Goal: Task Accomplishment & Management: Manage account settings

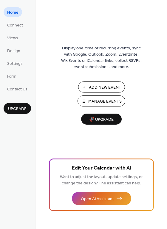
click at [104, 86] on span "Add New Event" at bounding box center [105, 88] width 32 height 6
click at [100, 102] on span "Manage Events" at bounding box center [104, 102] width 33 height 6
click at [14, 74] on span "Form" at bounding box center [11, 77] width 9 height 6
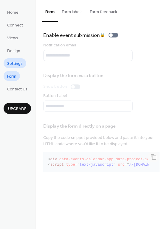
click at [15, 65] on span "Settings" at bounding box center [14, 64] width 15 height 6
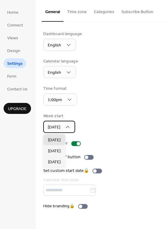
drag, startPoint x: 67, startPoint y: 123, endPoint x: 67, endPoint y: 127, distance: 3.9
click at [67, 123] on div "Sunday" at bounding box center [59, 127] width 32 height 12
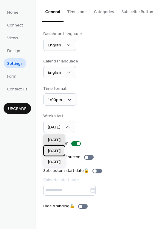
click at [62, 155] on div "Monday" at bounding box center [54, 150] width 22 height 11
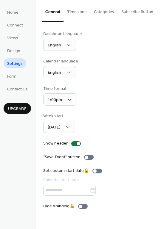
click at [130, 137] on div "Dashboard language English Calendar language English Time format 1:00pm Week st…" at bounding box center [101, 120] width 116 height 179
click at [88, 157] on div at bounding box center [89, 157] width 10 height 5
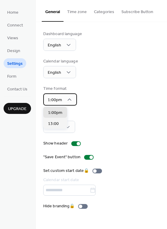
click at [66, 95] on div "1:00pm" at bounding box center [60, 100] width 34 height 12
click at [110, 104] on div "Time format 1:00pm" at bounding box center [101, 96] width 116 height 20
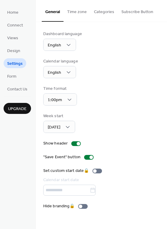
click at [69, 13] on button "Time zone" at bounding box center [76, 10] width 27 height 21
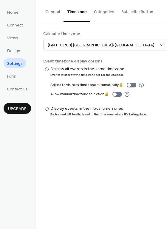
click at [108, 12] on button "Categories" at bounding box center [103, 10] width 27 height 21
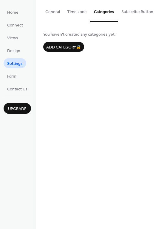
click at [132, 12] on button "Subscribe Button" at bounding box center [137, 10] width 39 height 21
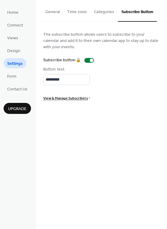
click at [112, 11] on button "Categories" at bounding box center [103, 10] width 27 height 21
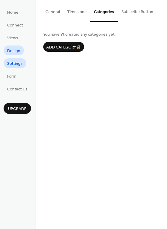
click at [13, 54] on span "Design" at bounding box center [13, 51] width 13 height 6
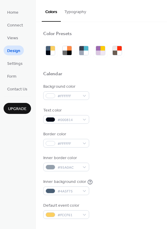
click at [118, 119] on div "Text color #000814" at bounding box center [101, 116] width 116 height 16
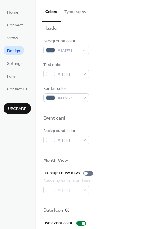
scroll to position [255, 0]
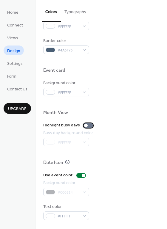
click at [86, 126] on div at bounding box center [88, 125] width 10 height 5
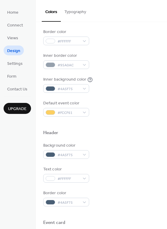
scroll to position [57, 0]
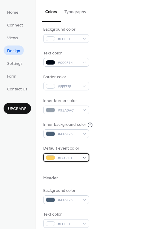
click at [82, 157] on div "#FCCF61" at bounding box center [66, 157] width 46 height 9
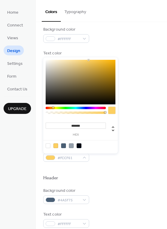
click at [56, 145] on div at bounding box center [55, 146] width 5 height 5
click at [119, 173] on div at bounding box center [101, 168] width 116 height 13
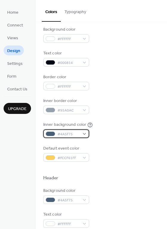
click at [82, 133] on div "#4A5F75" at bounding box center [66, 134] width 46 height 9
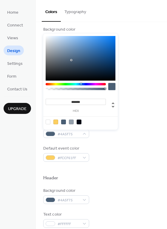
click at [48, 122] on div at bounding box center [48, 122] width 5 height 5
type input "*******"
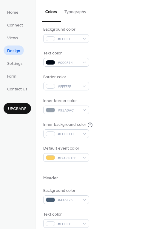
click at [71, 13] on button "Typography" at bounding box center [75, 10] width 29 height 21
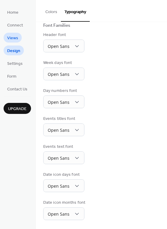
click at [19, 38] on link "Views" at bounding box center [13, 38] width 18 height 10
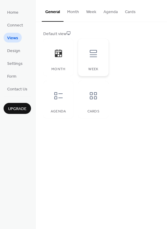
click at [89, 57] on icon at bounding box center [93, 54] width 10 height 10
click at [66, 94] on div at bounding box center [58, 96] width 18 height 18
click at [8, 45] on ul "Home Connect Views Design Settings Form Contact Us" at bounding box center [17, 50] width 27 height 87
click at [10, 49] on span "Design" at bounding box center [13, 51] width 13 height 6
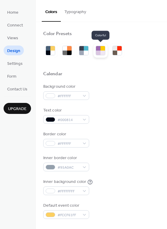
click at [98, 51] on div at bounding box center [98, 53] width 4 height 4
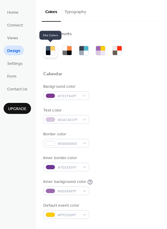
click at [50, 52] on div at bounding box center [48, 53] width 4 height 4
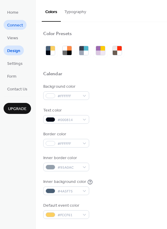
click at [12, 25] on span "Connect" at bounding box center [15, 25] width 16 height 6
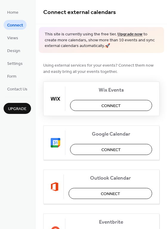
click at [109, 104] on span "Connect" at bounding box center [110, 106] width 19 height 6
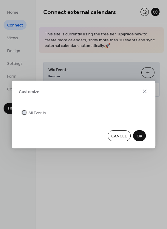
click at [37, 115] on span "All Events" at bounding box center [37, 113] width 18 height 6
click at [38, 114] on span "All Events" at bounding box center [37, 113] width 18 height 6
click at [140, 138] on span "OK" at bounding box center [139, 136] width 6 height 6
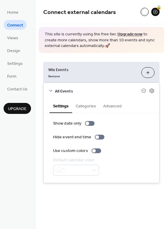
click at [89, 109] on button "Categories" at bounding box center [85, 106] width 27 height 14
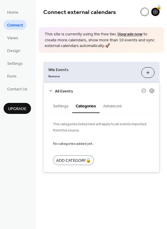
click at [64, 108] on button "Settings" at bounding box center [60, 106] width 23 height 14
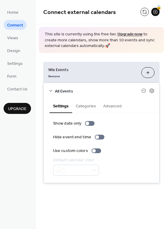
click at [108, 105] on button "Advanced" at bounding box center [112, 106] width 26 height 14
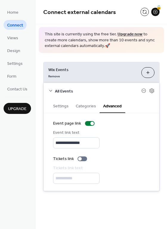
click at [148, 71] on button "Customize" at bounding box center [147, 72] width 13 height 11
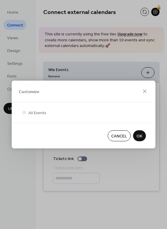
click at [144, 139] on button "OK" at bounding box center [139, 135] width 13 height 11
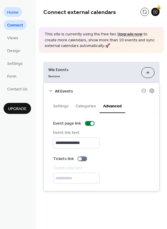
click at [18, 15] on span "Home" at bounding box center [12, 13] width 11 height 6
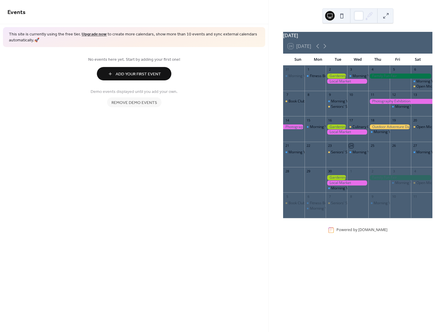
click at [119, 75] on span "Add Your First Event" at bounding box center [138, 74] width 45 height 6
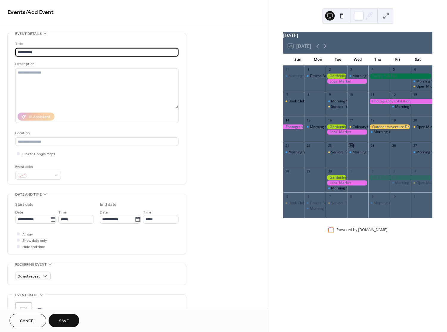
type input "**********"
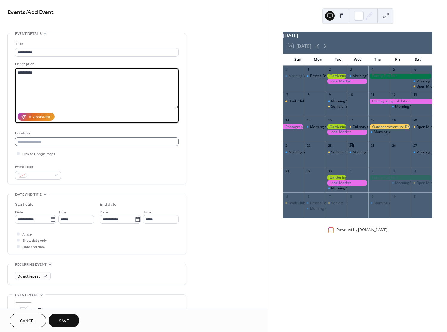
type textarea "**********"
click at [116, 142] on input "text" at bounding box center [96, 141] width 163 height 9
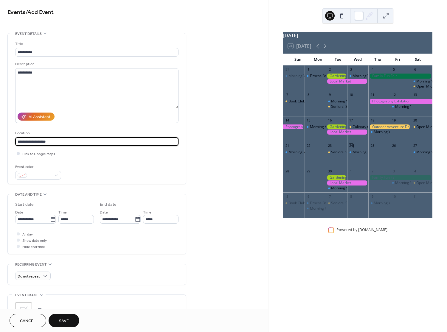
type input "**********"
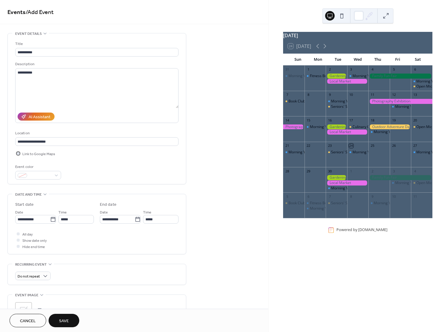
click at [48, 153] on span "Link to Google Maps" at bounding box center [38, 154] width 33 height 6
click at [47, 176] on span at bounding box center [40, 176] width 22 height 6
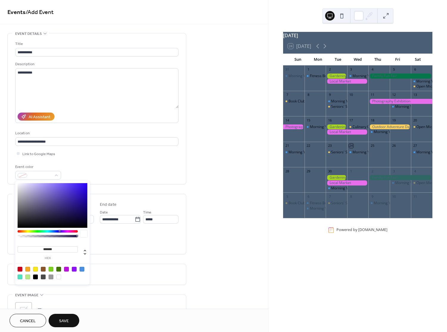
click at [55, 232] on div at bounding box center [48, 231] width 60 height 2
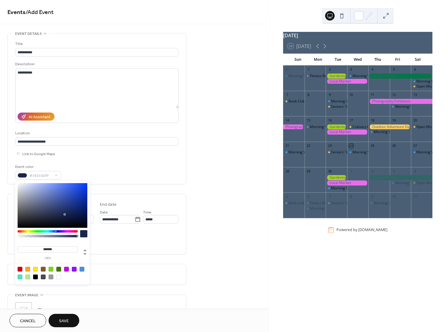
type input "**"
type input "**********"
drag, startPoint x: 62, startPoint y: 235, endPoint x: 64, endPoint y: 230, distance: 6.0
click at [64, 230] on div "**********" at bounding box center [52, 233] width 74 height 104
click at [56, 269] on div at bounding box center [53, 273] width 76 height 19
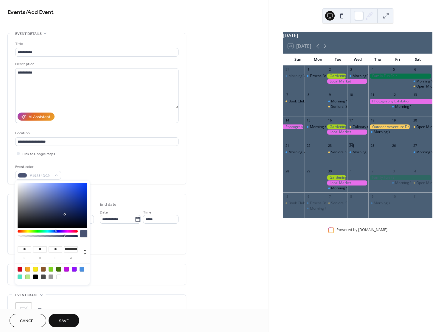
click at [66, 269] on div at bounding box center [66, 269] width 5 height 5
type input "***"
type input "**"
type input "***"
type input "*"
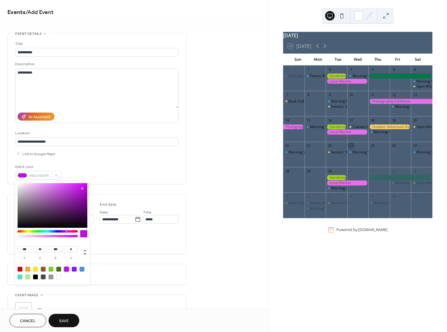
click at [125, 273] on div "Do not repeat" at bounding box center [96, 276] width 163 height 9
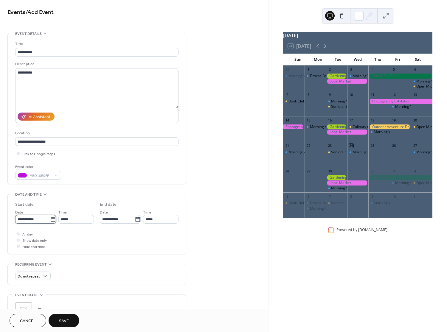
click at [42, 220] on input "**********" at bounding box center [32, 219] width 35 height 9
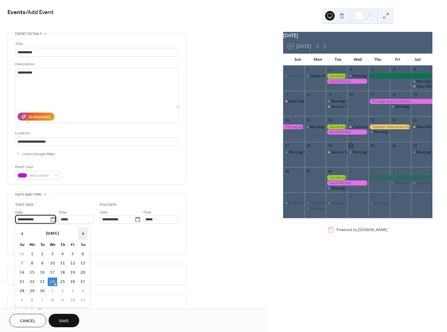
click at [83, 235] on span "›" at bounding box center [82, 234] width 9 height 12
click at [34, 280] on td "17" at bounding box center [32, 282] width 10 height 9
type input "**********"
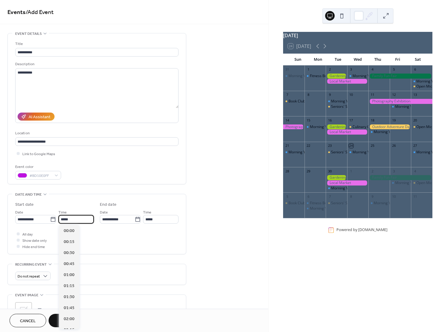
click at [79, 219] on input "*****" at bounding box center [75, 219] width 35 height 9
click at [70, 291] on span "15:00" at bounding box center [69, 292] width 11 height 6
type input "*****"
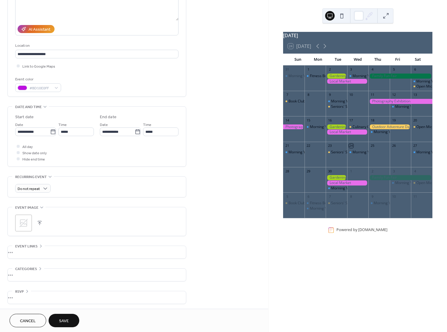
scroll to position [89, 0]
click at [32, 247] on div "•••" at bounding box center [97, 251] width 178 height 13
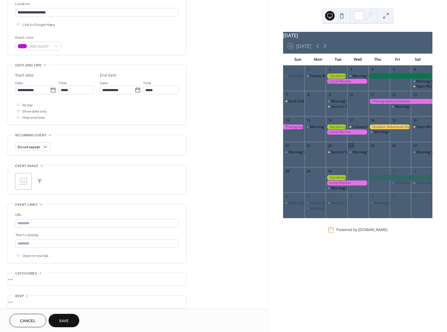
scroll to position [135, 0]
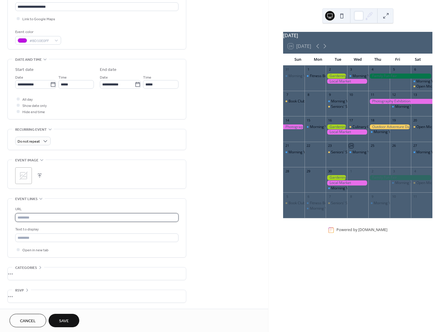
click at [32, 216] on input "text" at bounding box center [96, 217] width 163 height 9
click at [68, 208] on div "URL" at bounding box center [96, 209] width 162 height 6
click at [46, 273] on div "•••" at bounding box center [97, 273] width 178 height 13
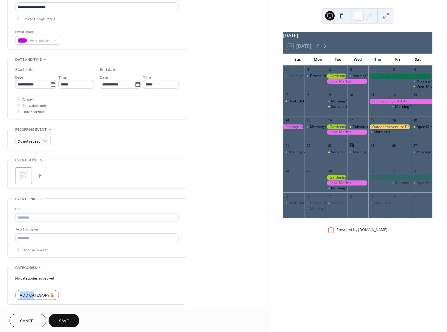
drag, startPoint x: 34, startPoint y: 294, endPoint x: 102, endPoint y: 285, distance: 68.5
click at [102, 285] on form "No categories added yet. Add Category 🔒" at bounding box center [96, 287] width 163 height 25
click at [66, 318] on span "Save" at bounding box center [64, 321] width 10 height 6
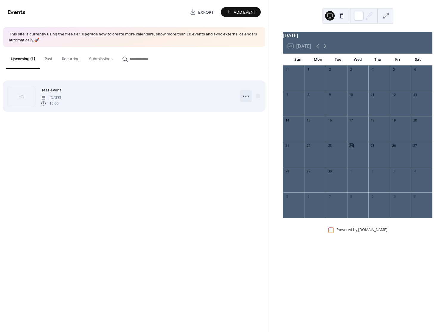
click at [244, 95] on icon at bounding box center [246, 96] width 10 height 10
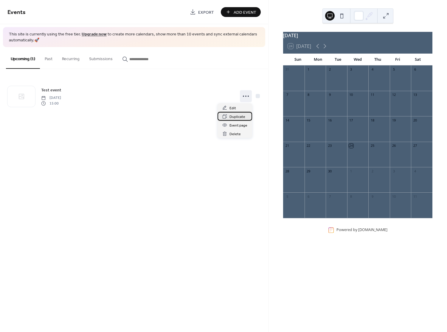
click at [235, 119] on span "Duplicate" at bounding box center [237, 117] width 16 height 6
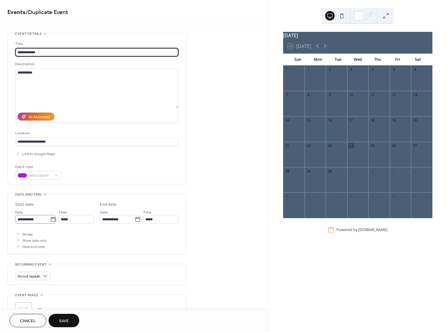
type input "**********"
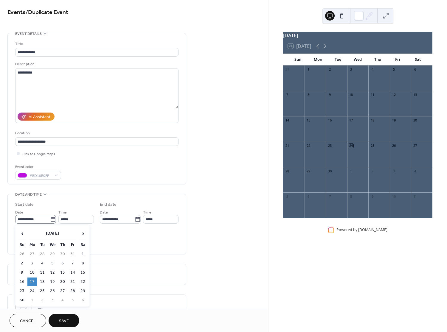
click at [53, 219] on icon at bounding box center [53, 219] width 6 height 6
click at [50, 219] on input "**********" at bounding box center [32, 219] width 35 height 9
click at [46, 283] on td "18" at bounding box center [43, 282] width 10 height 9
type input "**********"
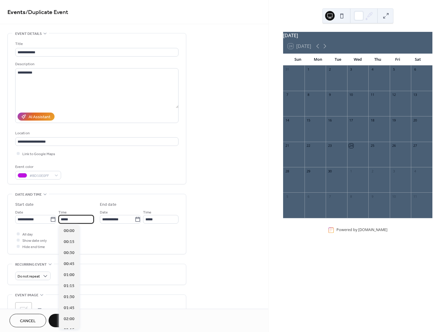
click at [78, 219] on input "*****" at bounding box center [75, 219] width 35 height 9
click at [66, 277] on span "16:00" at bounding box center [69, 275] width 11 height 6
type input "*****"
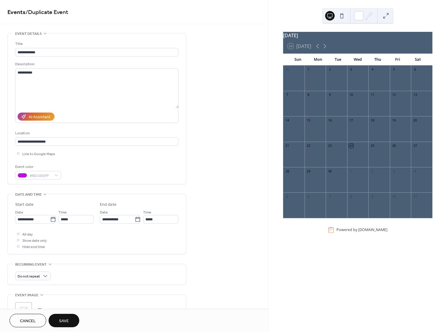
click at [71, 313] on div "Cancel Save" at bounding box center [134, 320] width 268 height 23
click at [70, 317] on button "Save" at bounding box center [64, 320] width 31 height 13
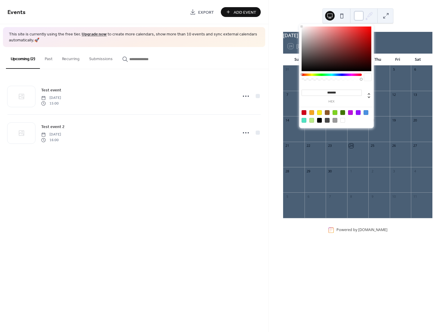
click at [357, 17] on div at bounding box center [359, 16] width 10 height 10
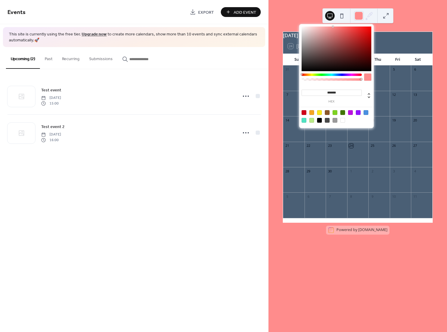
type input "*******"
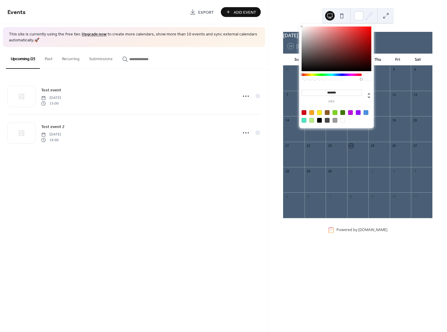
drag, startPoint x: 338, startPoint y: 54, endPoint x: 289, endPoint y: 4, distance: 69.9
click at [292, 6] on body "Events Export Add Event This site is currently using the free tier. Upgrade now…" at bounding box center [223, 166] width 447 height 332
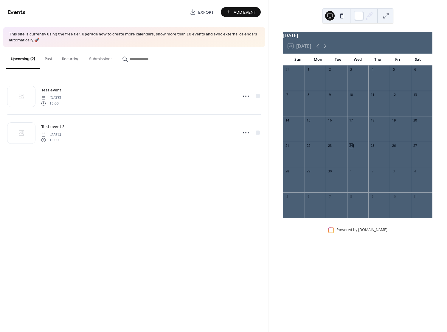
click at [407, 23] on div "September 2025 24 Today Sun Mon Tue Wed Thu Fri Sat 31 1 2 3 4 5 6 7 8 9 10 11 …" at bounding box center [357, 166] width 178 height 332
click at [388, 15] on button at bounding box center [386, 16] width 10 height 10
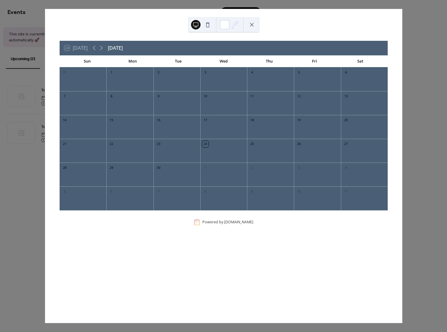
click at [211, 149] on div at bounding box center [223, 154] width 47 height 12
click at [103, 48] on icon at bounding box center [101, 47] width 7 height 7
click at [116, 153] on div "Test event" at bounding box center [120, 153] width 17 height 5
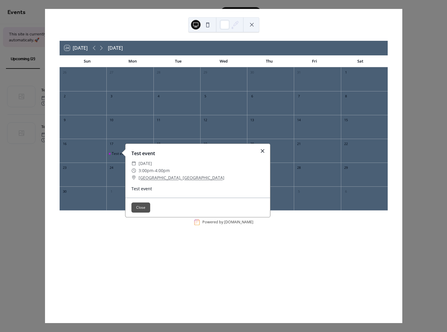
click at [264, 150] on div at bounding box center [262, 151] width 8 height 8
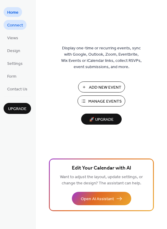
click at [10, 29] on span "Connect" at bounding box center [15, 25] width 16 height 6
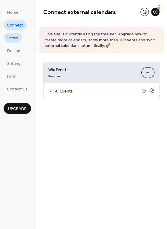
click at [13, 35] on span "Views" at bounding box center [12, 38] width 11 height 6
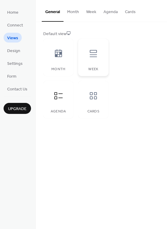
click at [92, 60] on div at bounding box center [93, 54] width 18 height 18
click at [91, 12] on button "Week" at bounding box center [90, 10] width 17 height 21
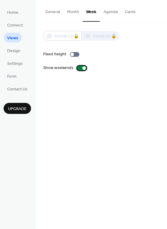
click at [80, 69] on div at bounding box center [82, 68] width 10 height 5
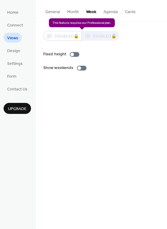
click at [94, 38] on div "Disabled 🔒 Enabled 🔒" at bounding box center [81, 36] width 76 height 10
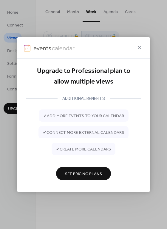
click at [140, 48] on icon at bounding box center [140, 48] width 4 height 4
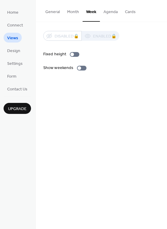
click at [104, 11] on button "Agenda" at bounding box center [110, 10] width 21 height 21
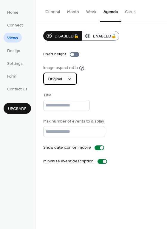
click at [58, 79] on span "Original" at bounding box center [55, 79] width 14 height 8
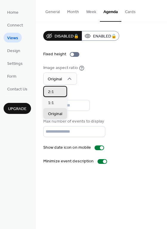
click at [58, 93] on div "2:1" at bounding box center [55, 91] width 24 height 11
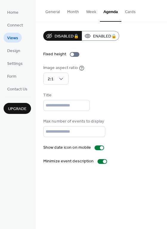
click at [117, 92] on div "Disabled 🔒 Enabled 🔒 Fixed height Image aspect ratio 2:1 Title Max number of ev…" at bounding box center [101, 98] width 116 height 134
click at [123, 13] on button "Cards" at bounding box center [130, 10] width 18 height 21
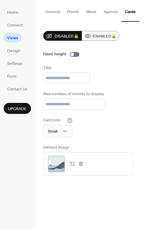
click at [86, 12] on button "Week" at bounding box center [90, 10] width 17 height 21
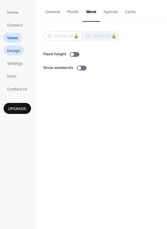
click at [9, 48] on span "Design" at bounding box center [13, 51] width 13 height 6
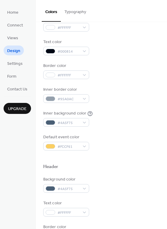
scroll to position [69, 0]
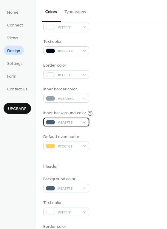
click at [85, 121] on div "#4A5F75" at bounding box center [66, 122] width 46 height 9
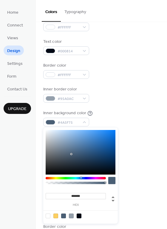
click at [50, 216] on div at bounding box center [48, 216] width 5 height 5
type input "*******"
click at [127, 75] on div "Border color #FFFFFF" at bounding box center [101, 71] width 116 height 16
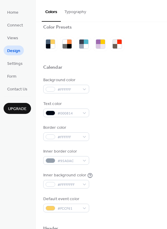
scroll to position [0, 0]
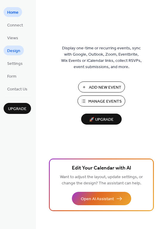
click at [19, 52] on span "Design" at bounding box center [13, 51] width 13 height 6
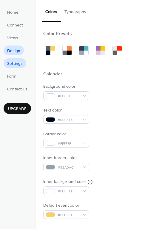
click at [18, 63] on span "Settings" at bounding box center [14, 64] width 15 height 6
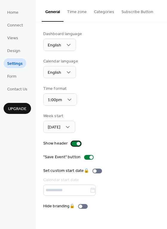
click at [77, 143] on div at bounding box center [79, 144] width 4 height 4
click at [76, 144] on div at bounding box center [76, 143] width 10 height 5
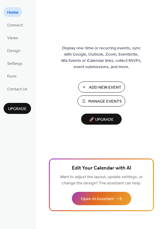
click at [105, 101] on span "Manage Events" at bounding box center [104, 102] width 33 height 6
click at [15, 24] on span "Connect" at bounding box center [15, 25] width 16 height 6
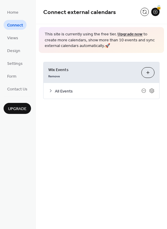
click at [79, 92] on span "All Events" at bounding box center [98, 91] width 86 height 6
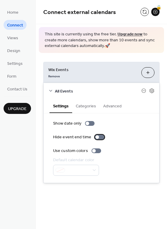
click at [88, 136] on div "Hide event end time" at bounding box center [72, 137] width 38 height 6
click at [95, 136] on div at bounding box center [100, 137] width 10 height 5
click at [96, 149] on div at bounding box center [96, 151] width 10 height 5
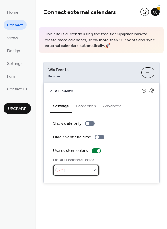
click at [95, 168] on div at bounding box center [76, 170] width 46 height 11
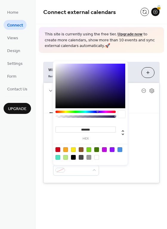
click at [73, 149] on div at bounding box center [73, 149] width 5 height 5
type input "*******"
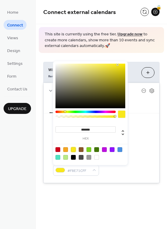
click at [146, 119] on div "Show date only Hide event end time Use custom colors Default calendar color #F8…" at bounding box center [101, 148] width 116 height 70
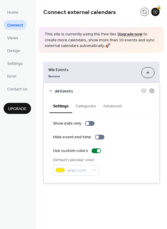
click at [85, 105] on button "Categories" at bounding box center [85, 106] width 27 height 14
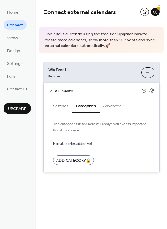
click at [108, 107] on button "Advanced" at bounding box center [112, 106] width 26 height 14
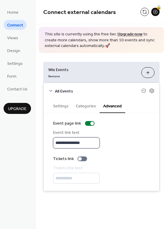
click at [96, 141] on input "**********" at bounding box center [76, 143] width 46 height 11
click at [150, 145] on div "**********" at bounding box center [101, 152] width 116 height 78
click at [150, 91] on icon at bounding box center [151, 90] width 5 height 5
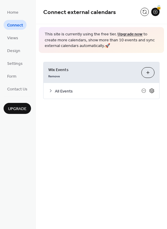
click at [150, 91] on icon at bounding box center [151, 90] width 5 height 5
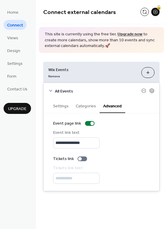
click at [149, 76] on button "Customize" at bounding box center [147, 72] width 13 height 11
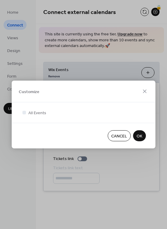
click at [142, 137] on button "OK" at bounding box center [139, 135] width 13 height 11
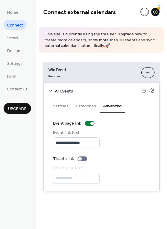
click at [52, 91] on icon at bounding box center [50, 90] width 5 height 5
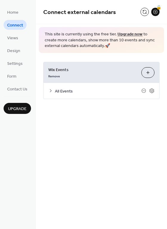
click at [52, 91] on icon at bounding box center [50, 90] width 5 height 5
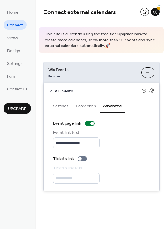
click at [147, 73] on button "Customize" at bounding box center [147, 72] width 13 height 11
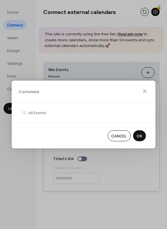
click at [135, 135] on button "OK" at bounding box center [139, 135] width 13 height 11
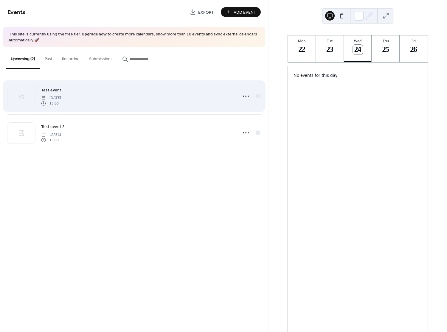
click at [61, 97] on span "[DATE]" at bounding box center [51, 97] width 20 height 5
click at [241, 96] on icon at bounding box center [246, 96] width 10 height 10
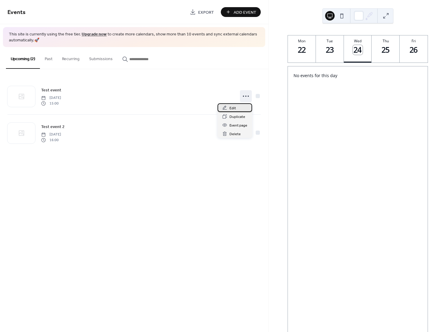
click at [239, 105] on div "Edit" at bounding box center [234, 107] width 35 height 9
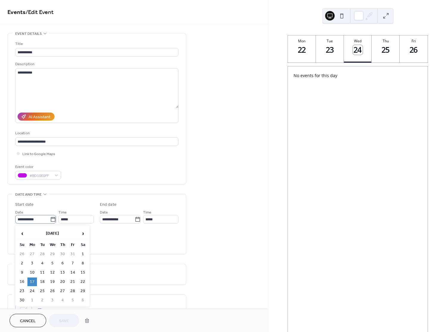
click at [52, 219] on icon at bounding box center [53, 219] width 6 height 6
click at [50, 219] on input "**********" at bounding box center [32, 219] width 35 height 9
click at [24, 235] on span "‹" at bounding box center [22, 234] width 9 height 12
click at [25, 282] on td "21" at bounding box center [22, 282] width 10 height 9
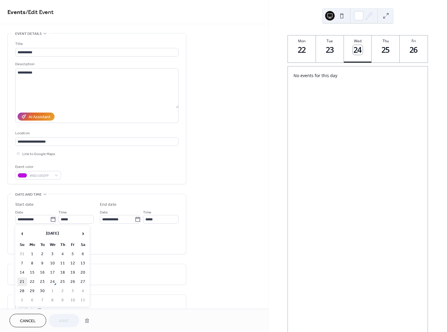
type input "**********"
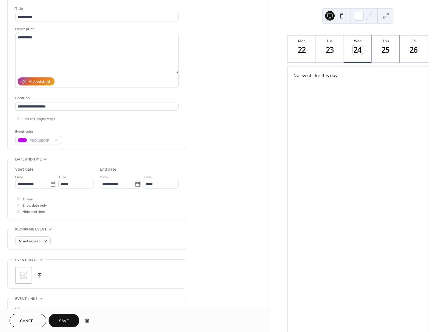
scroll to position [80, 0]
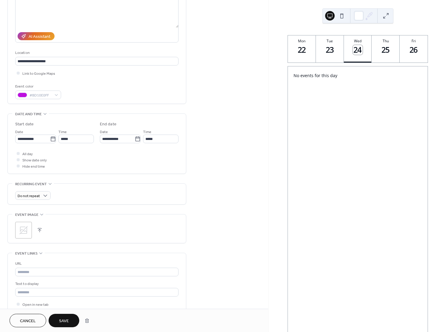
click at [63, 321] on span "Save" at bounding box center [64, 321] width 10 height 6
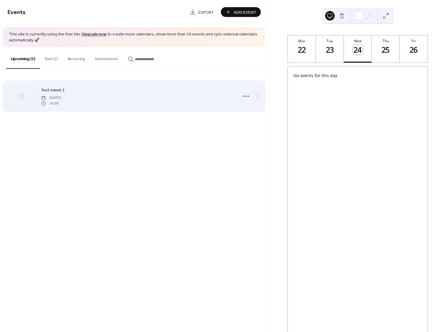
click at [72, 109] on div "Test event 2 Tuesday, November 18, 2025 16:00" at bounding box center [133, 96] width 253 height 36
click at [244, 95] on icon at bounding box center [246, 96] width 10 height 10
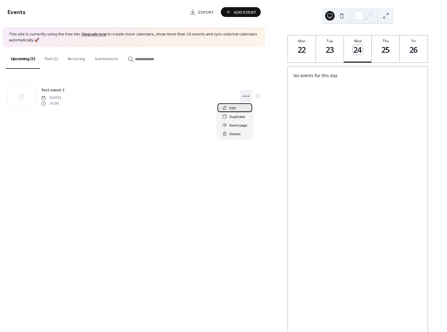
click at [234, 110] on span "Edit" at bounding box center [232, 108] width 7 height 6
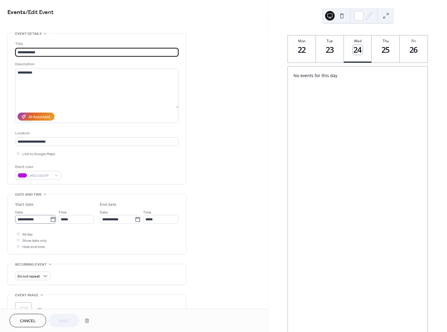
click at [54, 221] on label "**********" at bounding box center [35, 219] width 41 height 9
click at [50, 221] on input "**********" at bounding box center [32, 219] width 35 height 9
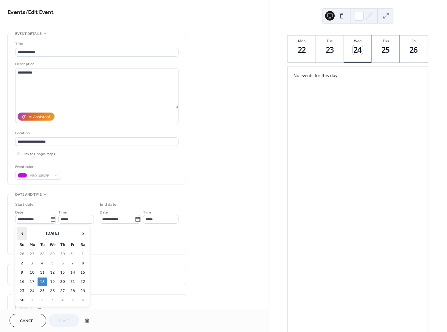
click at [22, 235] on span "‹" at bounding box center [22, 234] width 9 height 12
click at [70, 281] on td "26" at bounding box center [73, 282] width 10 height 9
type input "**********"
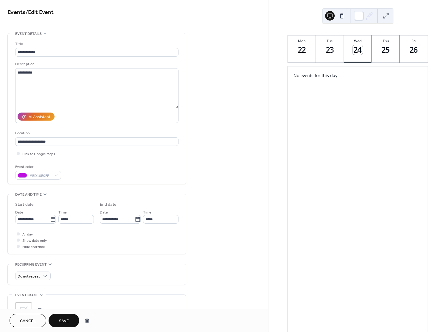
click at [56, 322] on button "Save" at bounding box center [64, 320] width 31 height 13
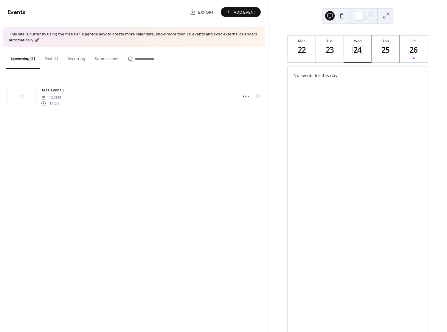
click at [110, 58] on button "Submissions" at bounding box center [106, 57] width 33 height 21
click at [75, 59] on button "Recurring" at bounding box center [76, 57] width 27 height 21
click at [358, 15] on div at bounding box center [359, 16] width 10 height 10
click at [412, 20] on div "Mon 22 Tue 23 Wed 24 Thu 25 Fri 26 No events for this day Powered by EventsCale…" at bounding box center [357, 166] width 178 height 332
click at [298, 52] on div "22" at bounding box center [302, 50] width 10 height 10
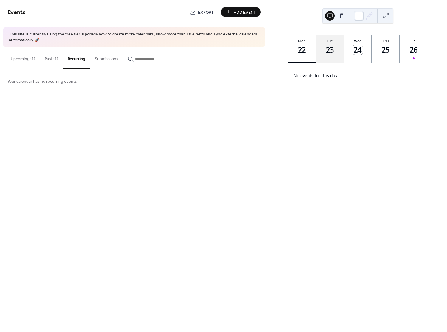
click at [332, 53] on div "23" at bounding box center [330, 50] width 10 height 10
drag, startPoint x: 356, startPoint y: 51, endPoint x: 366, endPoint y: 50, distance: 10.1
click at [356, 51] on div "24" at bounding box center [358, 50] width 10 height 10
click at [409, 50] on div "26" at bounding box center [414, 50] width 10 height 10
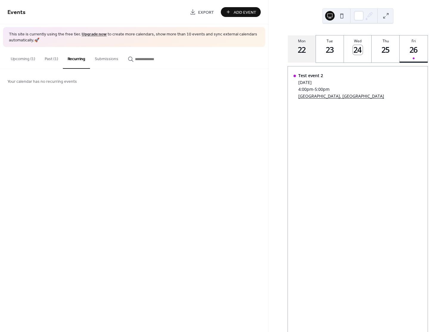
click at [293, 54] on button "Mon 22" at bounding box center [302, 48] width 28 height 27
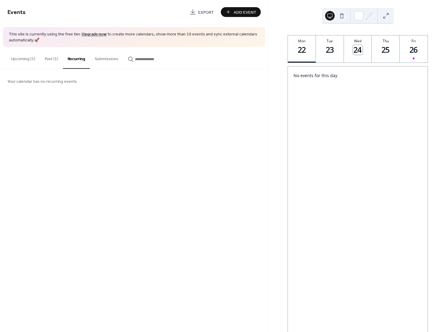
click at [21, 57] on button "Upcoming (1)" at bounding box center [23, 57] width 34 height 21
click at [52, 59] on button "Past (1)" at bounding box center [51, 57] width 23 height 21
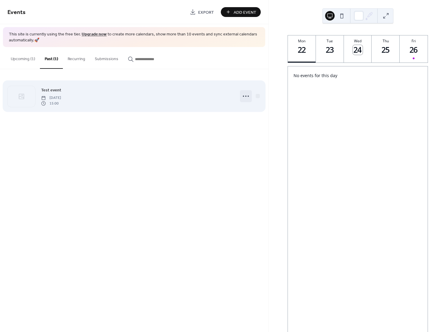
click at [245, 98] on icon at bounding box center [246, 96] width 10 height 10
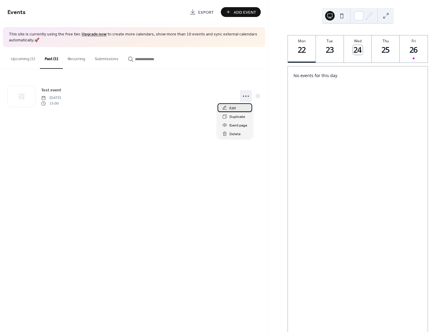
click at [234, 106] on span "Edit" at bounding box center [232, 108] width 7 height 6
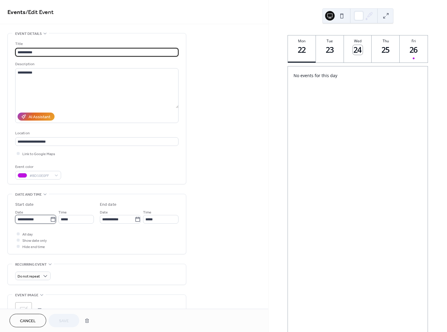
click at [36, 221] on input "**********" at bounding box center [32, 219] width 35 height 9
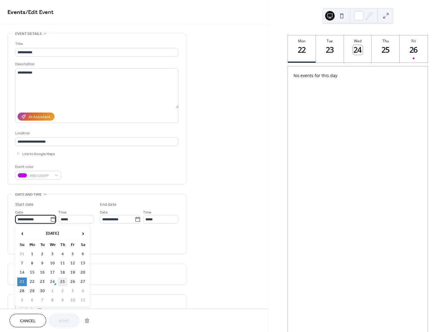
click at [60, 282] on td "25" at bounding box center [63, 282] width 10 height 9
type input "**********"
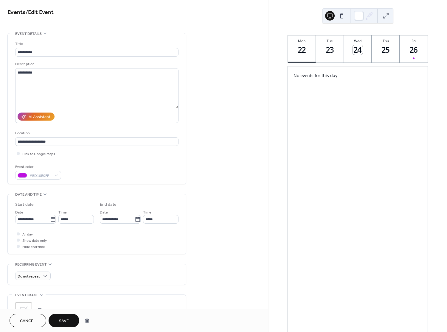
click at [71, 320] on button "Save" at bounding box center [64, 320] width 31 height 13
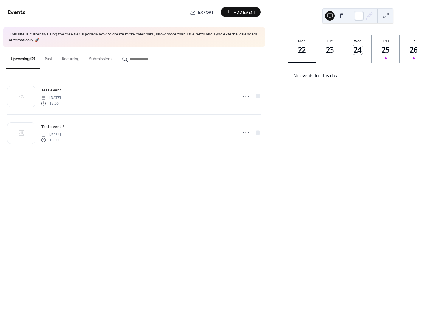
click at [370, 15] on icon at bounding box center [369, 15] width 5 height 5
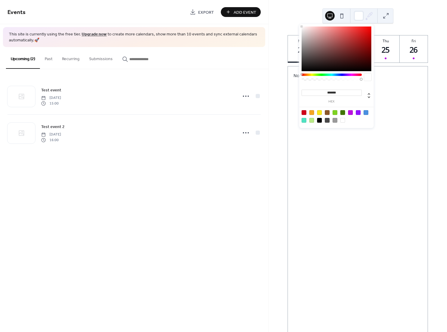
click at [384, 17] on button at bounding box center [386, 16] width 10 height 10
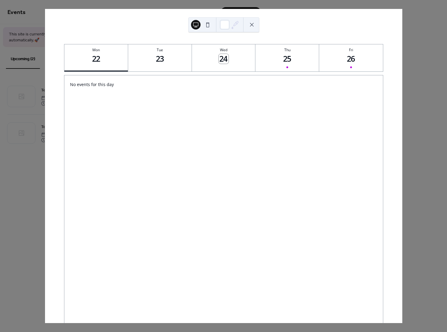
click at [231, 21] on icon at bounding box center [234, 24] width 9 height 9
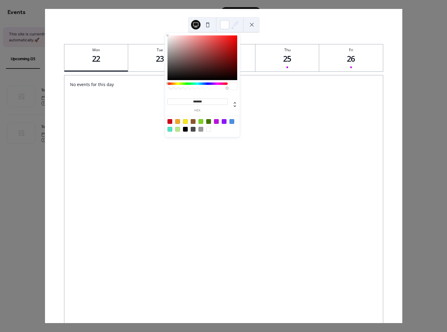
click at [195, 102] on input "*******" at bounding box center [197, 102] width 60 height 6
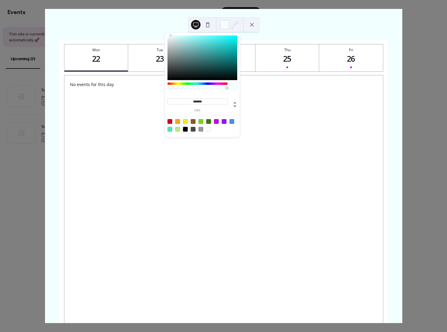
click at [199, 101] on input "*******" at bounding box center [197, 102] width 60 height 6
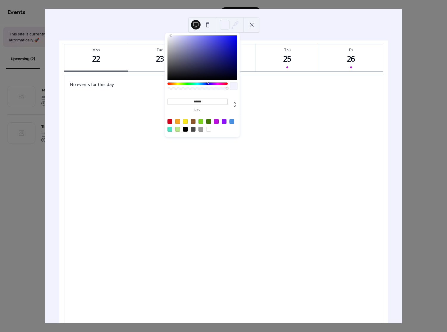
type input "*******"
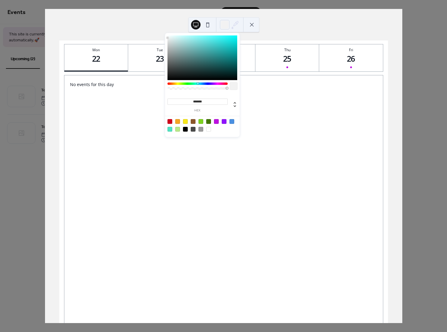
click at [251, 149] on div "No events for this day" at bounding box center [223, 215] width 318 height 280
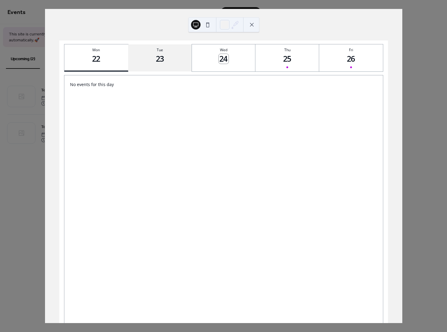
click at [166, 55] on button "Tue 23" at bounding box center [160, 57] width 64 height 27
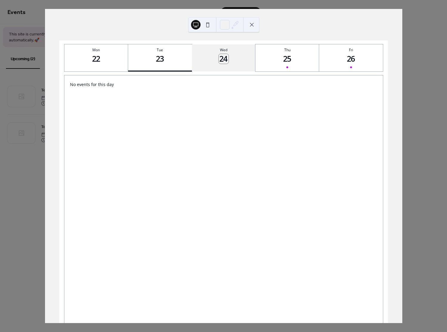
click at [222, 55] on div "24" at bounding box center [224, 59] width 10 height 10
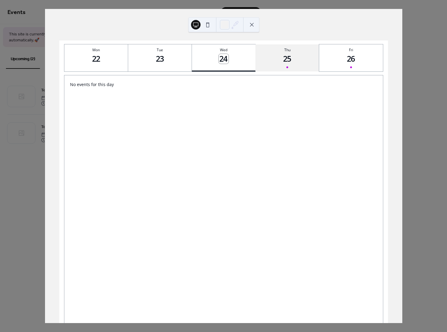
click at [289, 59] on div "25" at bounding box center [287, 59] width 10 height 10
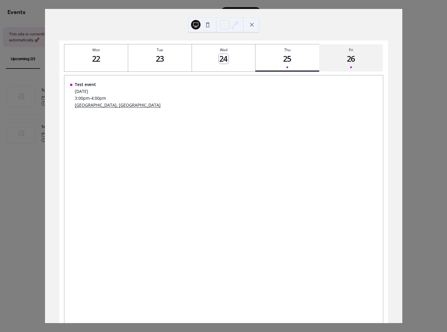
click at [349, 55] on div "26" at bounding box center [351, 59] width 10 height 10
click at [253, 26] on button at bounding box center [252, 25] width 10 height 10
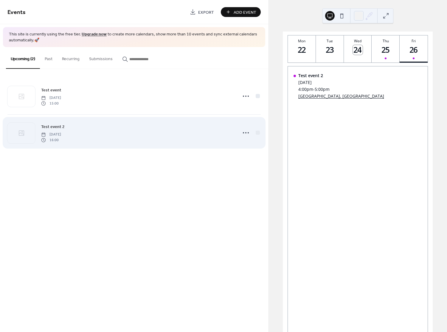
click at [138, 139] on div "Test event 2 Friday, September 26, 2025 16:00" at bounding box center [137, 132] width 193 height 19
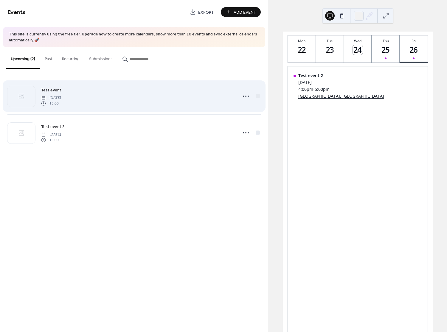
click at [136, 86] on div "Test event Thursday, September 25, 2025 15:00" at bounding box center [133, 96] width 253 height 36
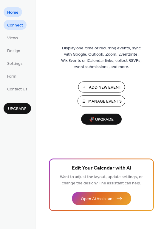
click at [14, 25] on span "Connect" at bounding box center [15, 25] width 16 height 6
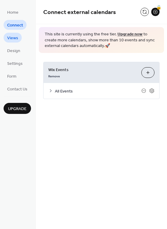
click at [14, 35] on span "Views" at bounding box center [12, 38] width 11 height 6
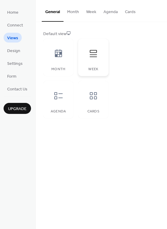
click at [94, 58] on icon at bounding box center [93, 54] width 10 height 10
click at [54, 101] on div at bounding box center [58, 96] width 18 height 18
click at [90, 99] on icon at bounding box center [93, 96] width 10 height 10
click at [67, 100] on div "Agenda" at bounding box center [58, 100] width 30 height 38
click at [90, 14] on button "Week" at bounding box center [90, 10] width 17 height 21
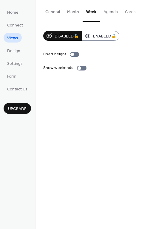
click at [107, 13] on button "Agenda" at bounding box center [110, 10] width 21 height 21
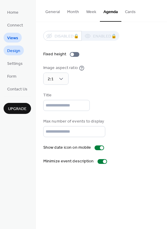
click at [13, 51] on span "Design" at bounding box center [13, 51] width 13 height 6
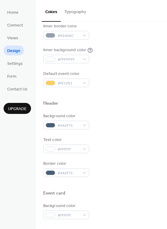
scroll to position [149, 0]
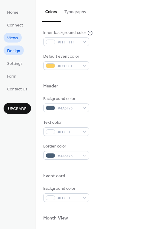
click at [19, 34] on link "Views" at bounding box center [13, 38] width 18 height 10
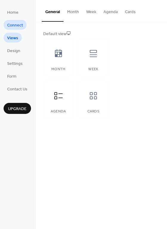
click at [18, 28] on span "Connect" at bounding box center [15, 25] width 16 height 6
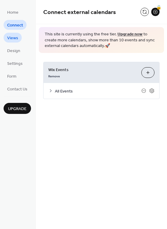
click at [16, 36] on span "Views" at bounding box center [12, 38] width 11 height 6
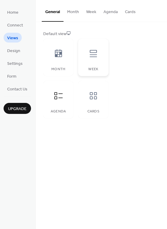
click at [87, 57] on div at bounding box center [93, 54] width 18 height 18
click at [54, 60] on div at bounding box center [58, 54] width 18 height 18
click at [96, 56] on icon at bounding box center [93, 54] width 10 height 10
